Goal: Information Seeking & Learning: Find contact information

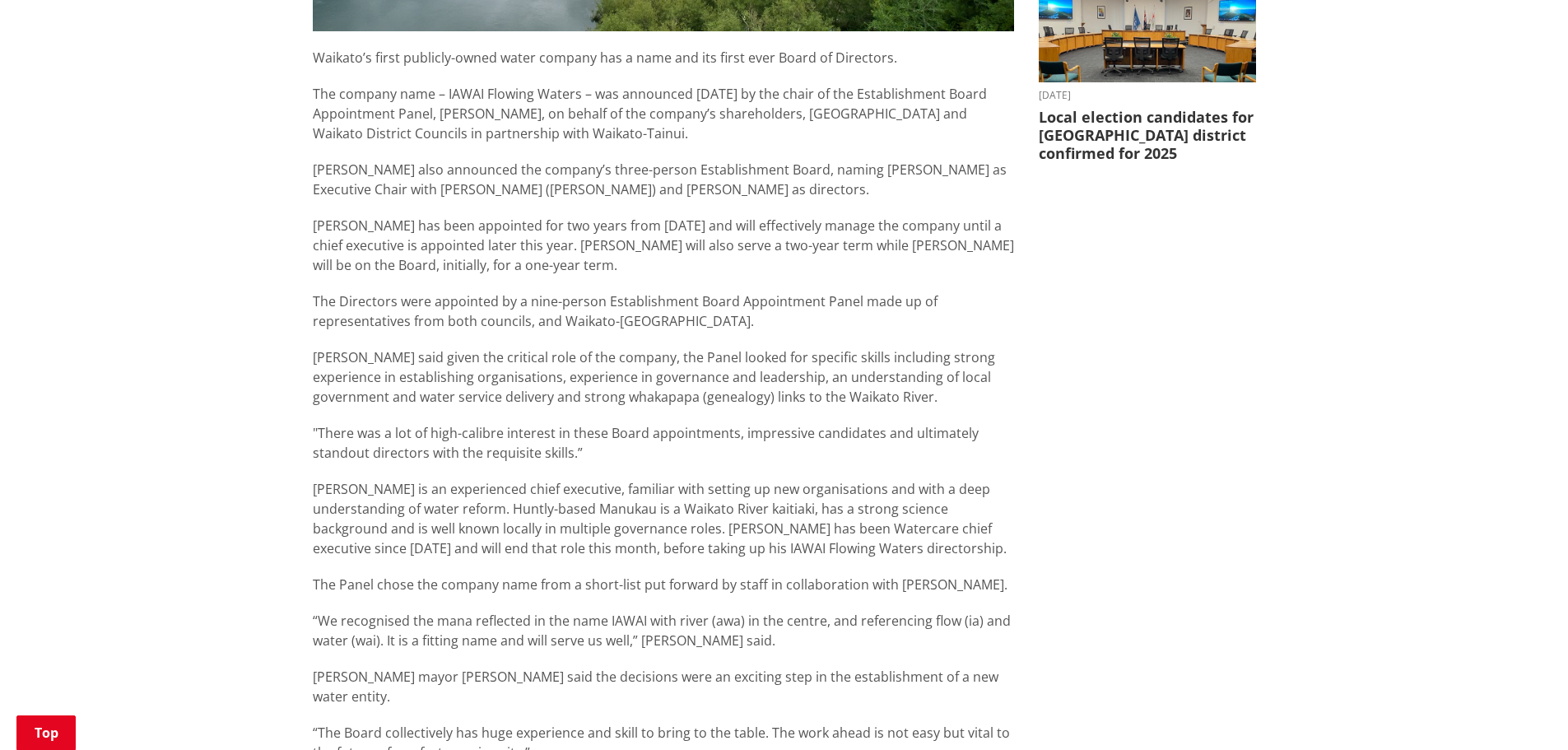
scroll to position [659, 0]
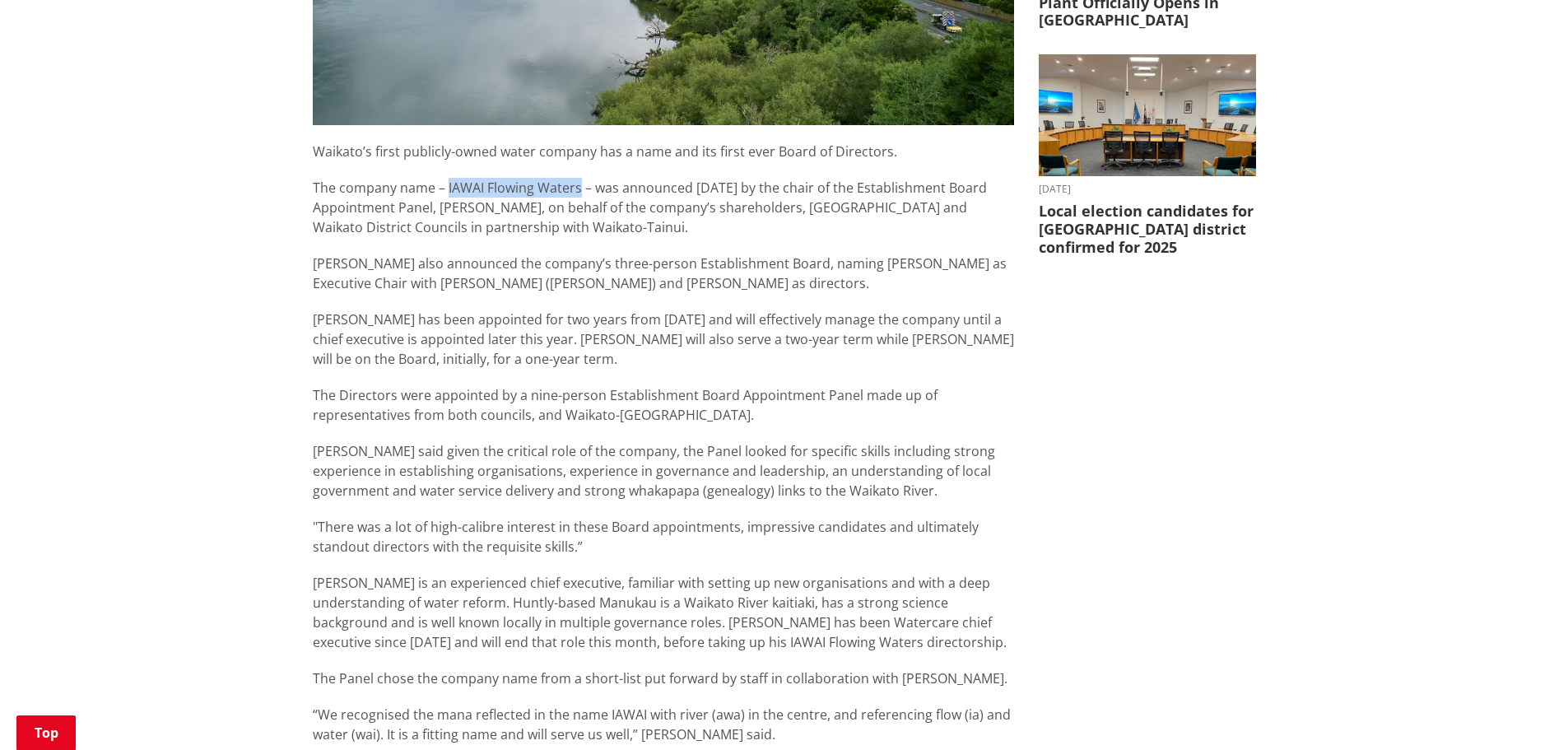
drag, startPoint x: 577, startPoint y: 185, endPoint x: 446, endPoint y: 192, distance: 131.2
click at [446, 192] on p "The company name – IAWAI Flowing Waters – was announced [DATE] by the chair of …" at bounding box center [663, 207] width 702 height 59
copy p "IAWAI Flowing Waters"
click at [656, 254] on p "[PERSON_NAME] also announced the company’s three-person Establishment Board, na…" at bounding box center [663, 274] width 702 height 40
click at [645, 222] on p "The company name – IAWAI Flowing Waters – was announced [DATE] by the chair of …" at bounding box center [663, 207] width 702 height 59
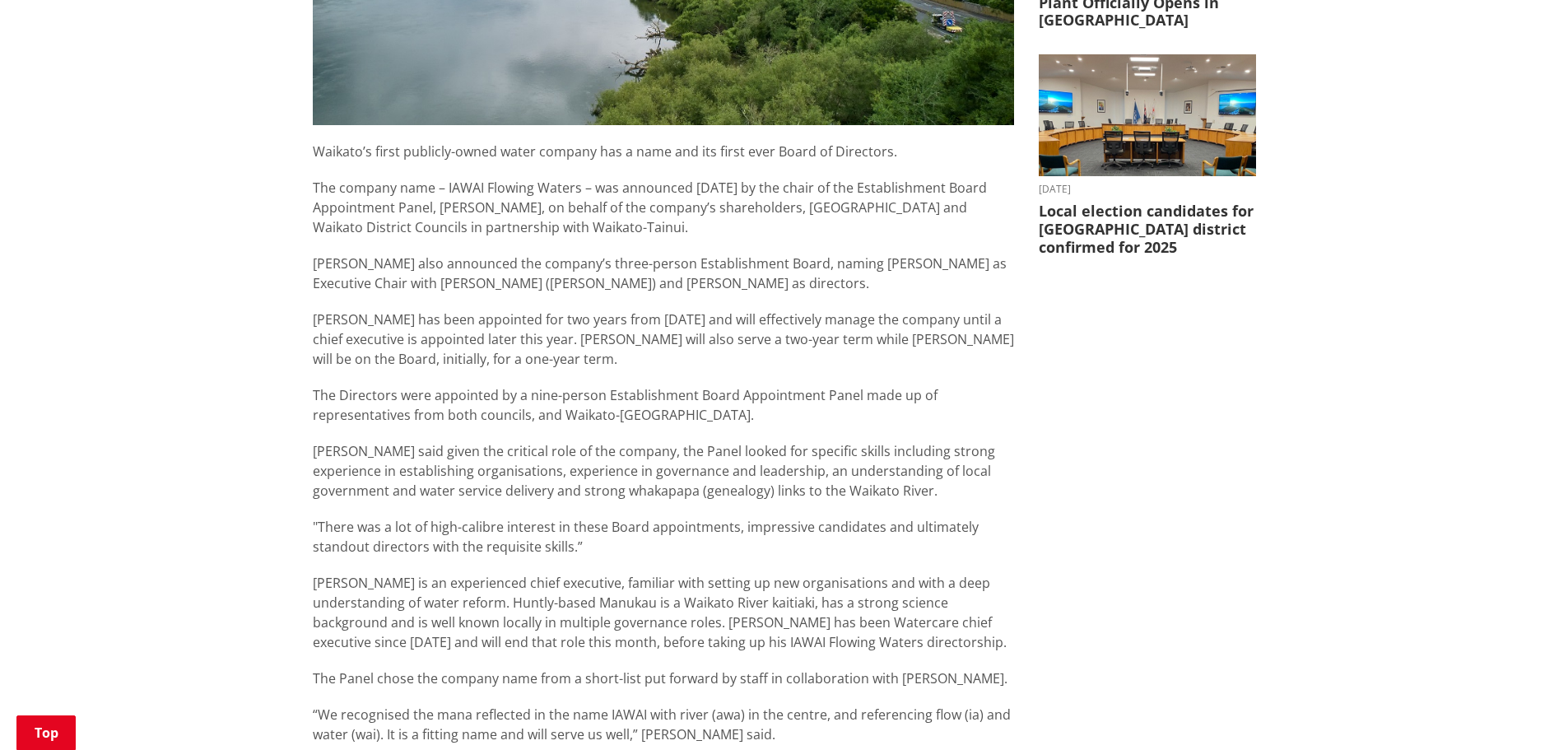
click at [759, 222] on p "The company name – IAWAI Flowing Waters – was announced [DATE] by the chair of …" at bounding box center [663, 207] width 702 height 59
drag, startPoint x: 688, startPoint y: 208, endPoint x: 1039, endPoint y: 205, distance: 351.0
click at [690, 208] on p "The company name – IAWAI Flowing Waters – was announced [DATE] by the chair of …" at bounding box center [663, 207] width 702 height 59
click at [648, 193] on p "The company name – IAWAI Flowing Waters – was announced [DATE] by the chair of …" at bounding box center [663, 207] width 702 height 59
click at [601, 220] on p "The company name – IAWAI Flowing Waters – was announced [DATE] by the chair of …" at bounding box center [663, 207] width 702 height 59
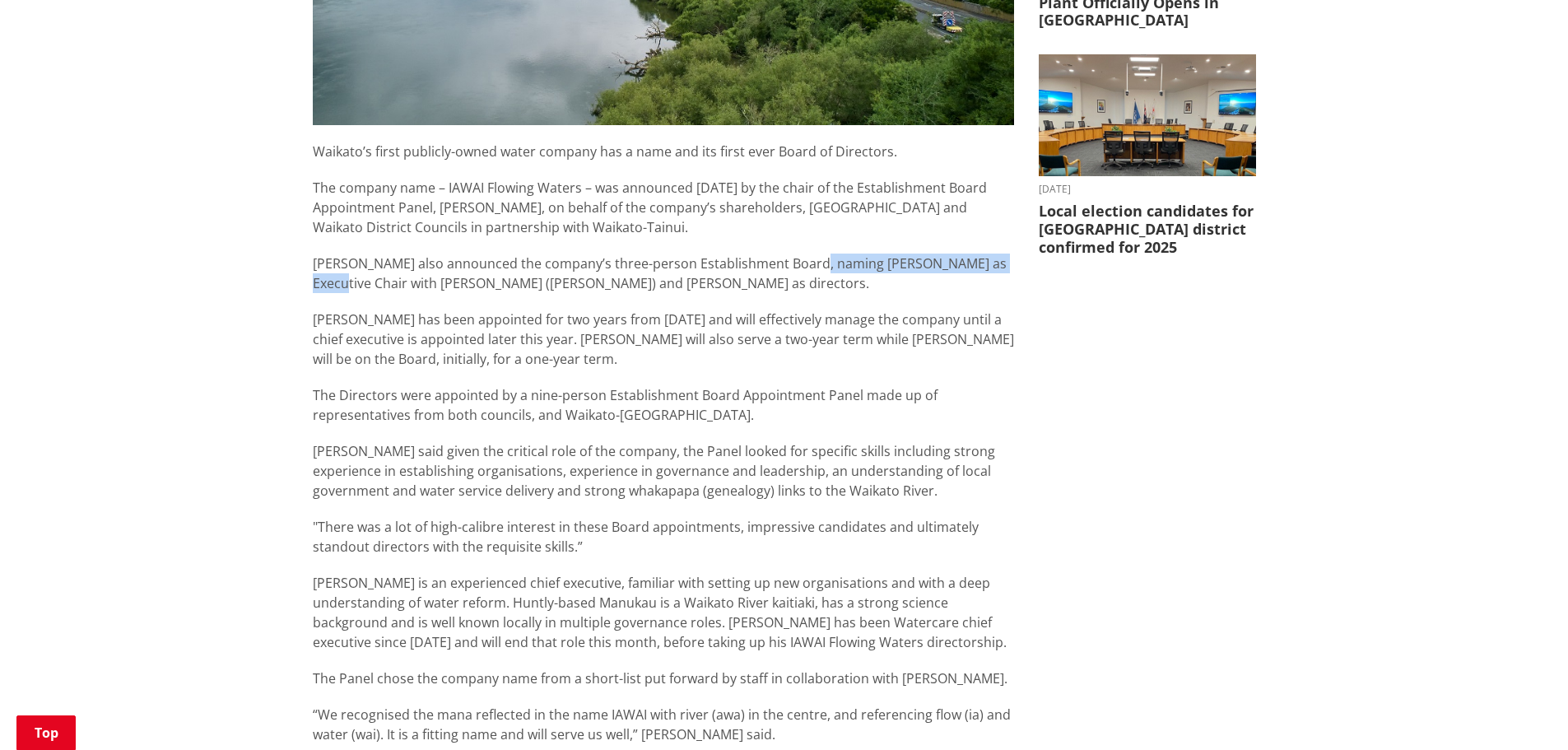
drag, startPoint x: 996, startPoint y: 263, endPoint x: 806, endPoint y: 264, distance: 190.0
click at [806, 264] on p "[PERSON_NAME] also announced the company’s three-person Establishment Board, na…" at bounding box center [663, 274] width 702 height 40
copy p "[PERSON_NAME] as Executive Chair"
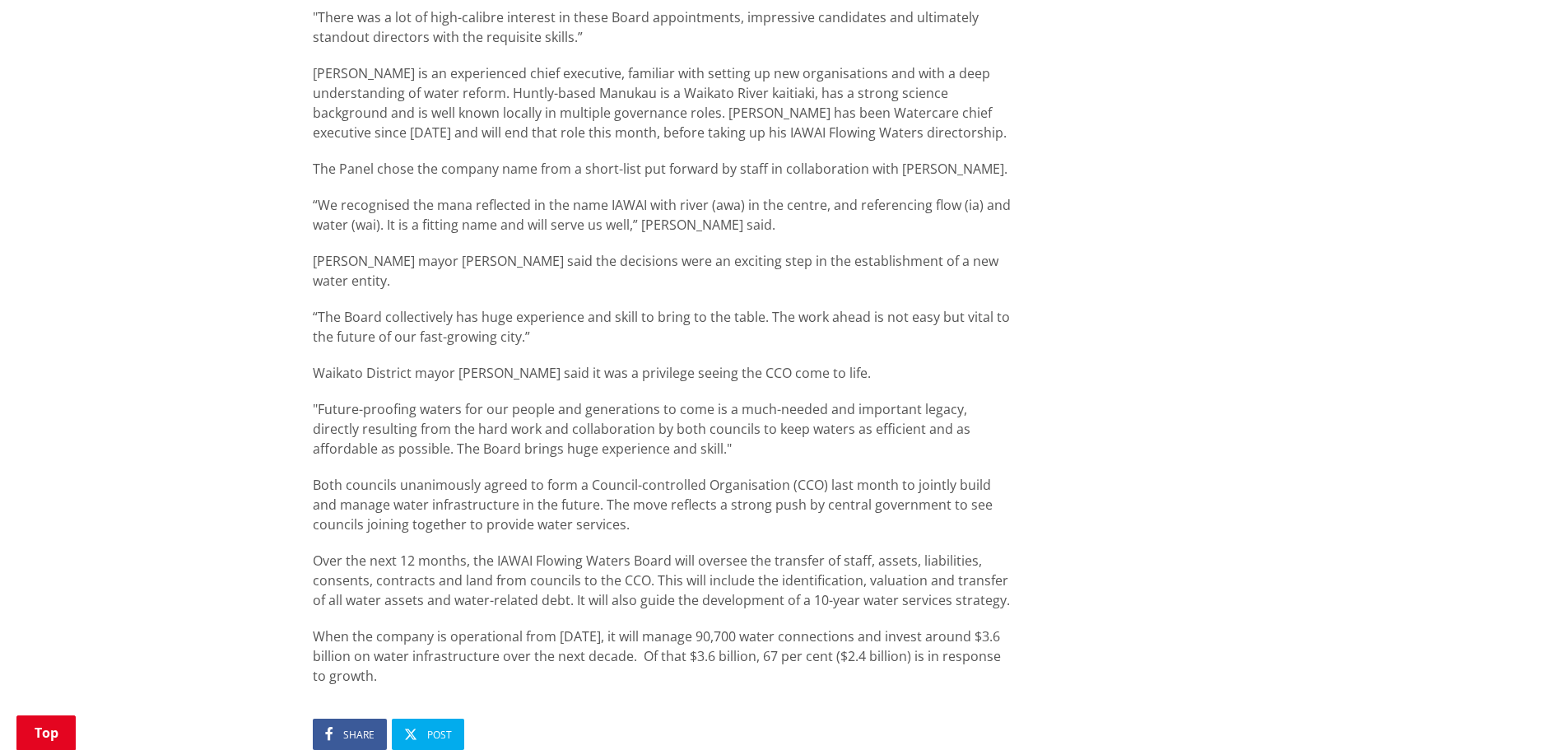
scroll to position [1317, 0]
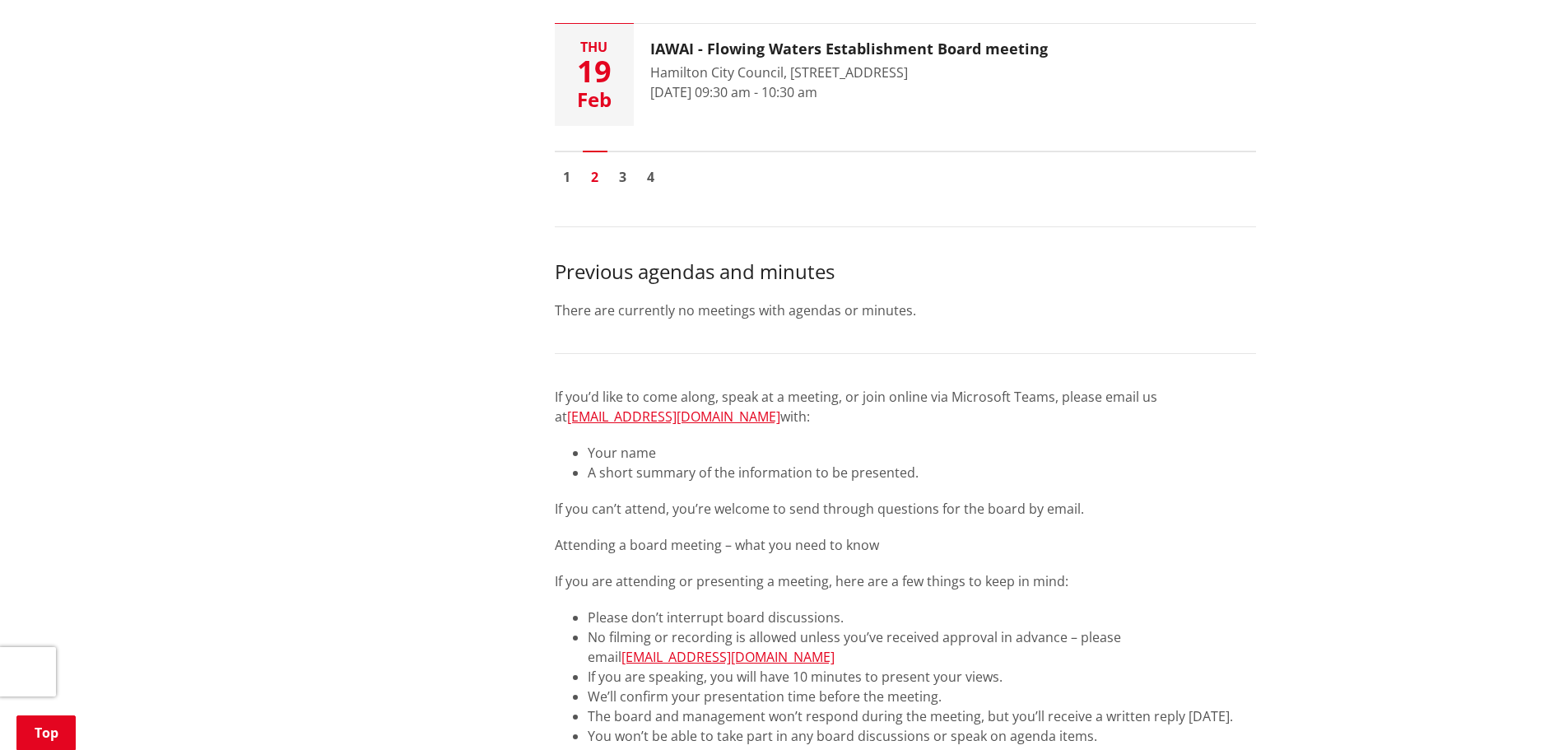
scroll to position [741, 0]
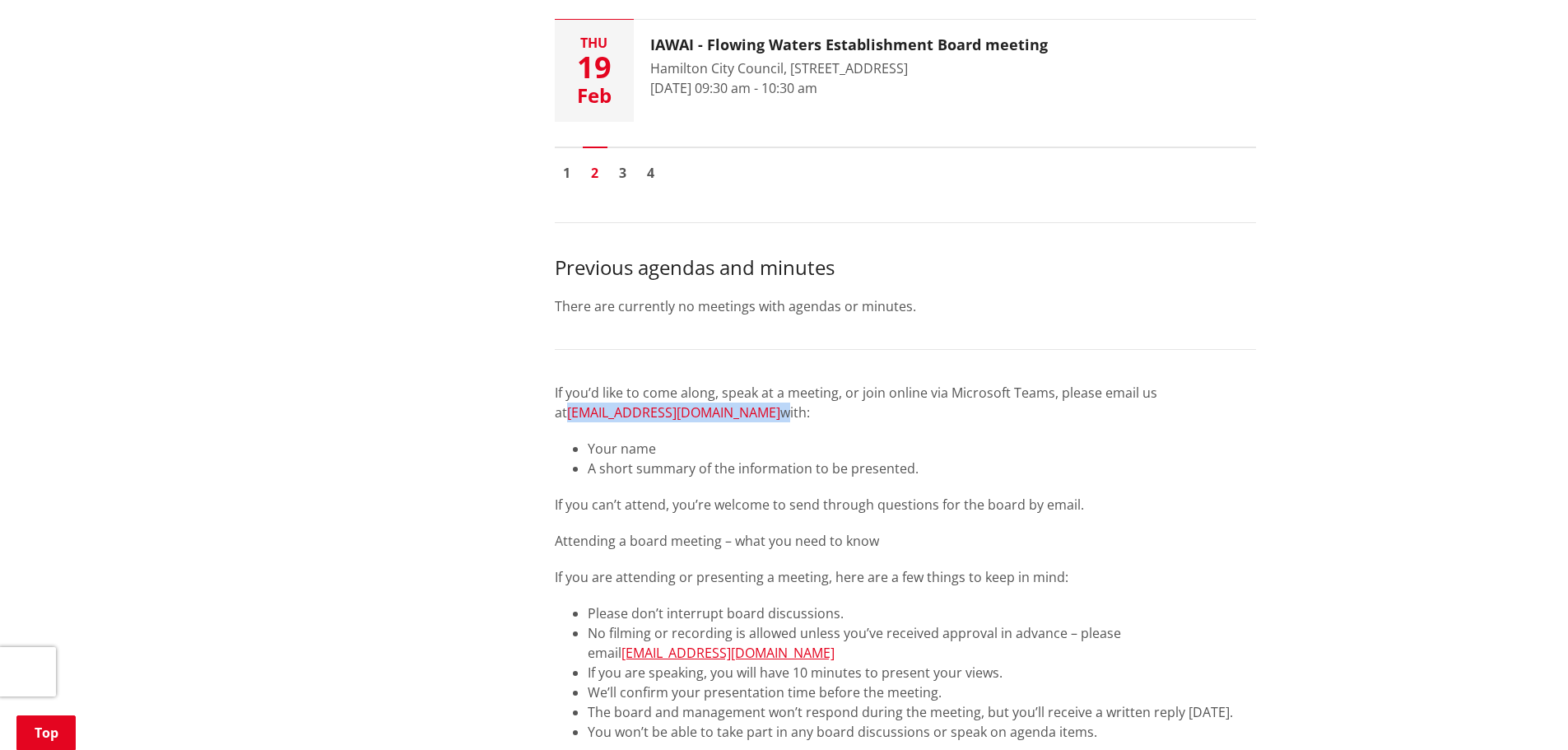
drag, startPoint x: 678, startPoint y: 413, endPoint x: 570, endPoint y: 415, distance: 108.0
click at [570, 415] on p "If you’d like to come along, speak at a meeting, or join online via Microsoft T…" at bounding box center [905, 402] width 702 height 40
copy p "info@iawai.co.nz"
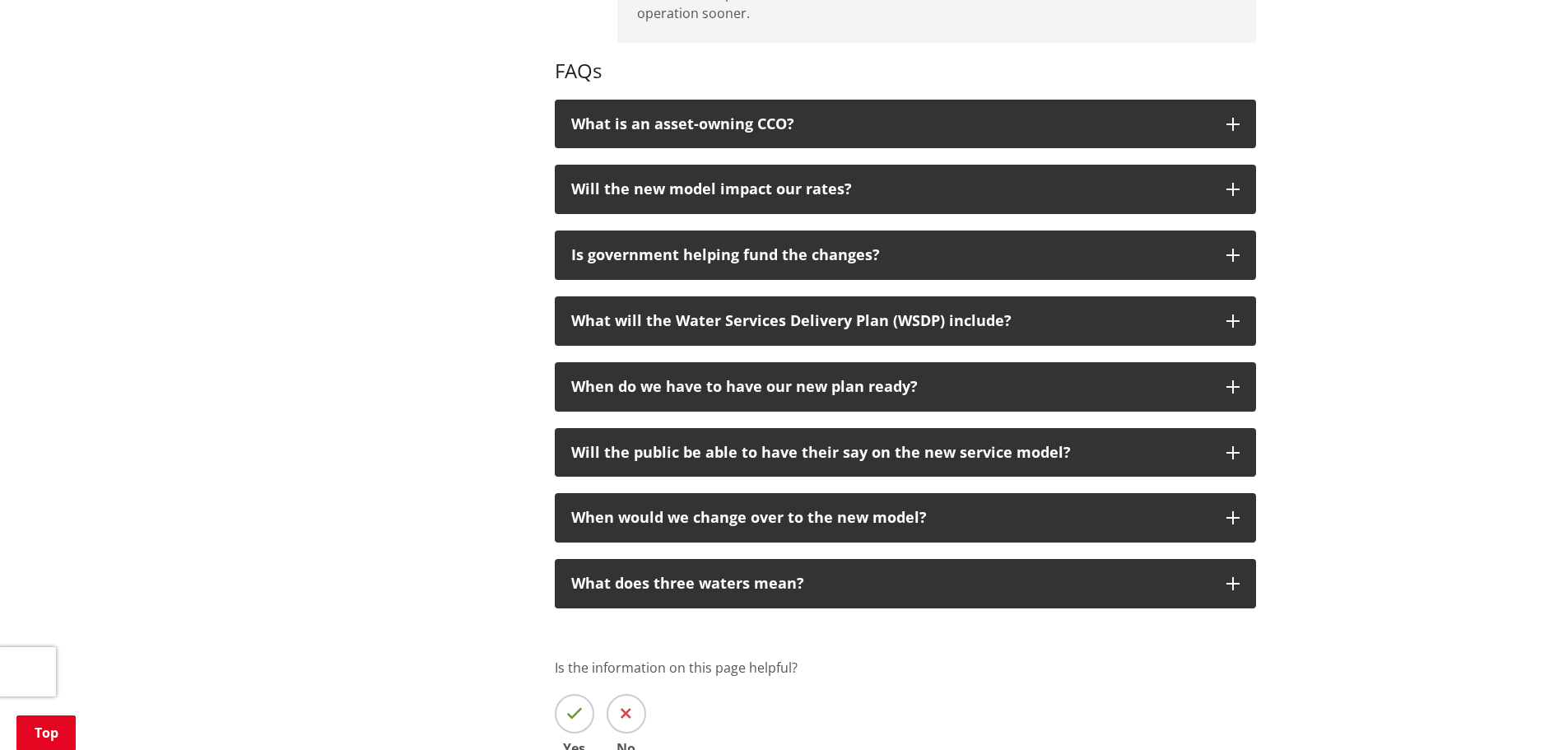
scroll to position [1729, 0]
